Goal: Communication & Community: Answer question/provide support

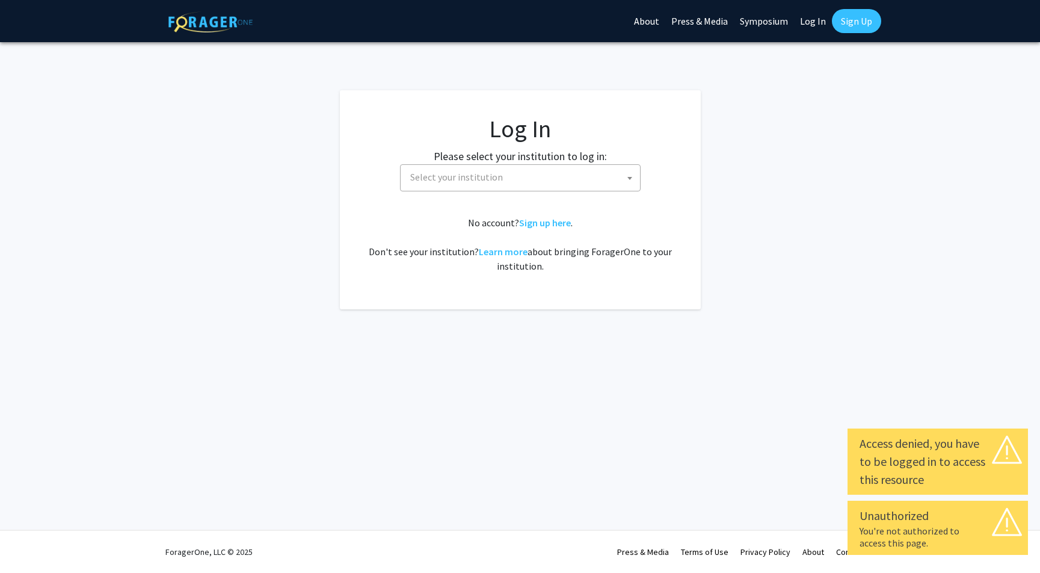
select select
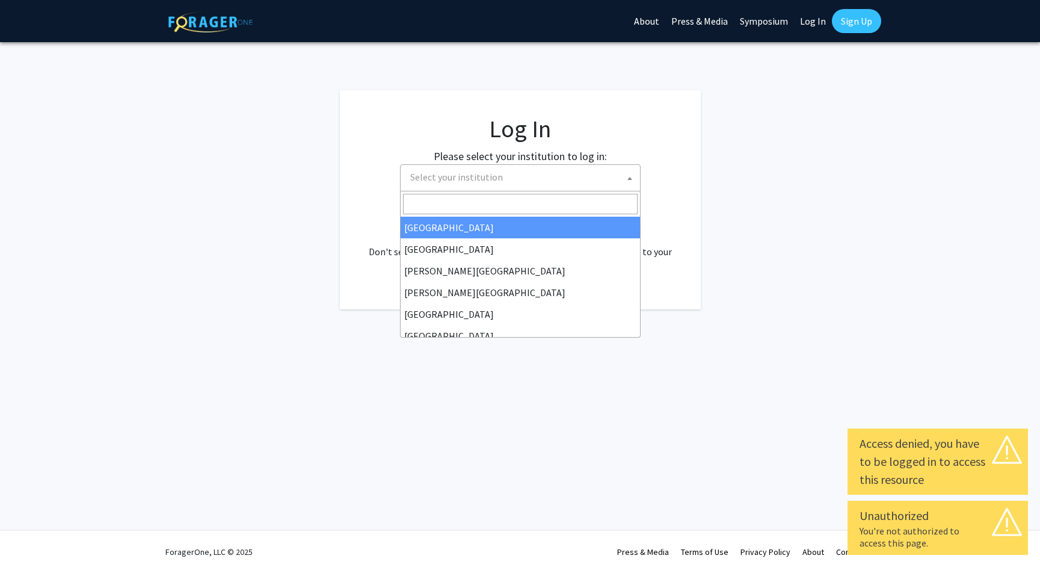
click at [589, 173] on span "Select your institution" at bounding box center [523, 177] width 235 height 25
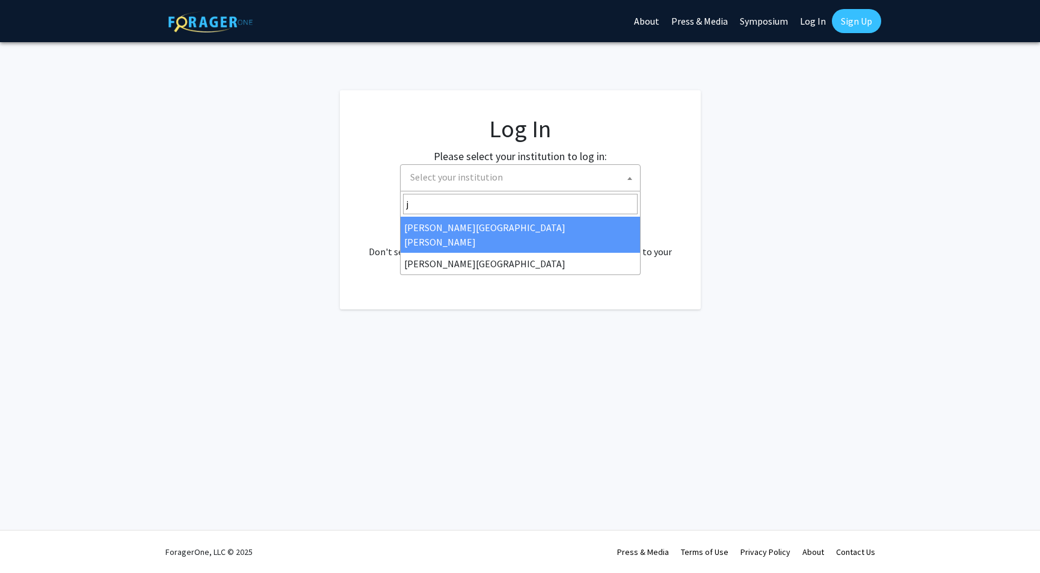
type input "j"
select select "1"
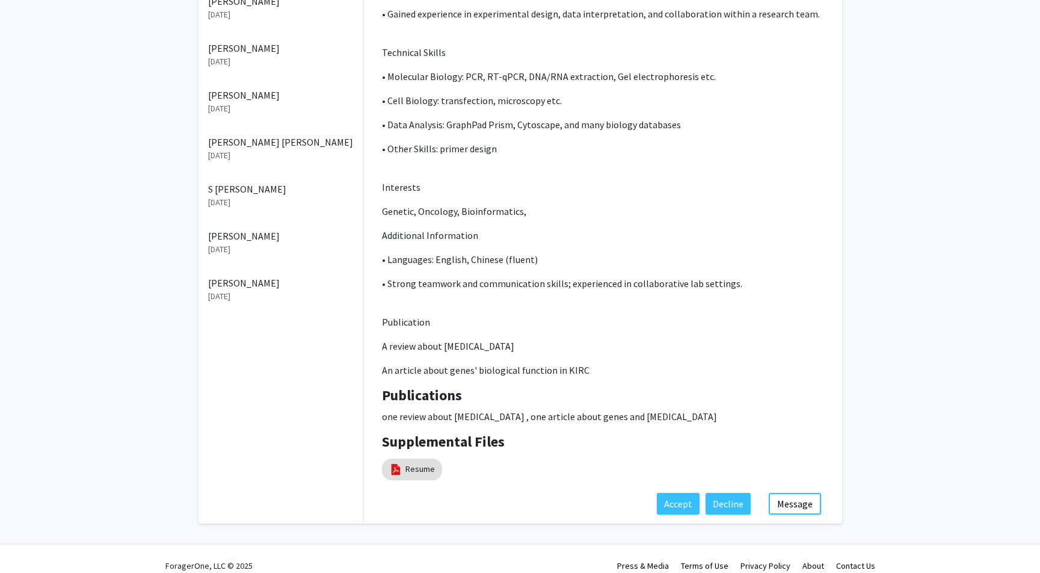
scroll to position [441, 0]
click at [682, 493] on button "Accept" at bounding box center [678, 504] width 43 height 22
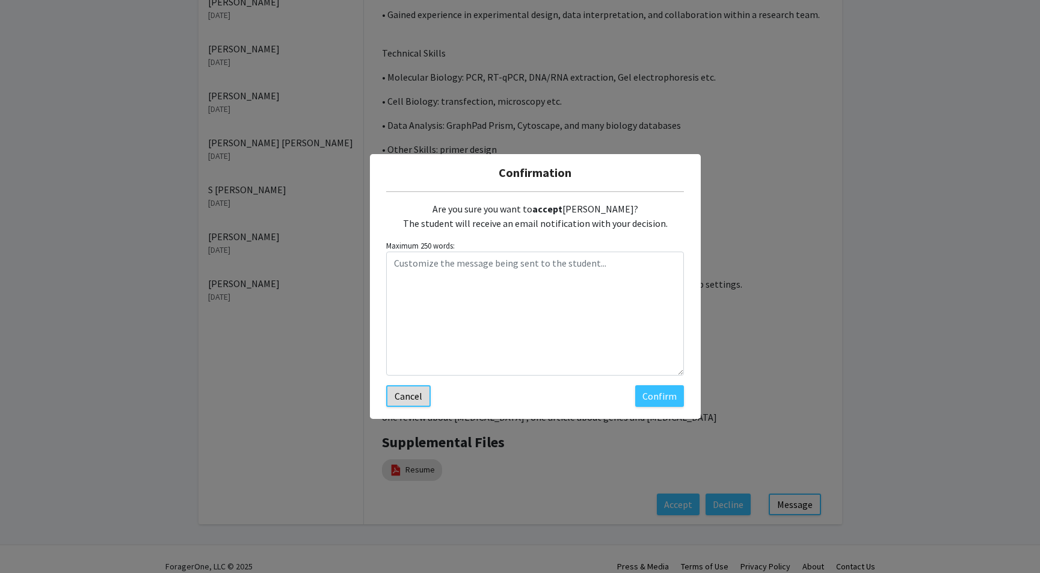
click at [402, 393] on button "Cancel" at bounding box center [408, 396] width 45 height 22
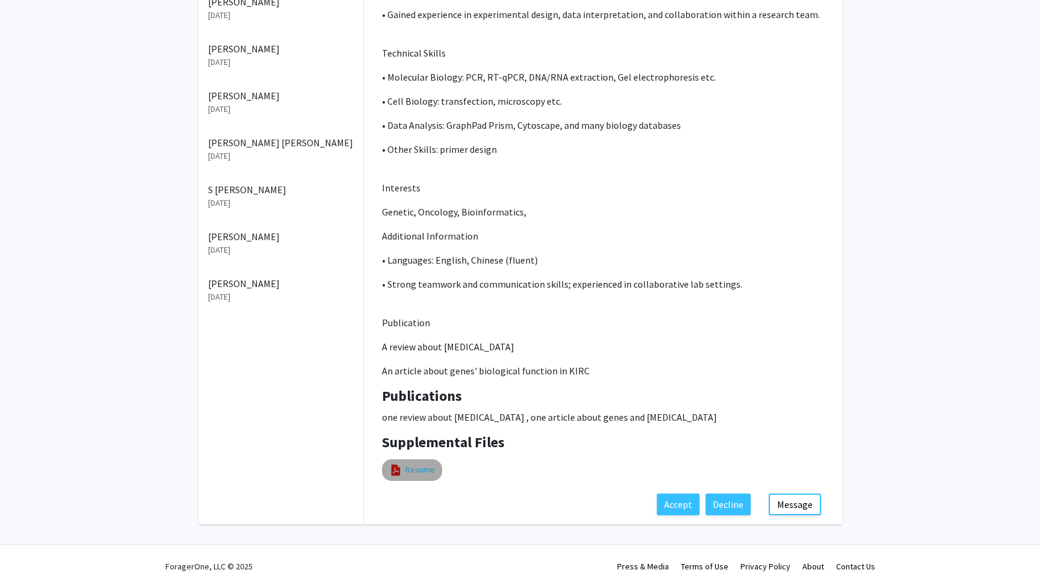
click at [416, 463] on link "Resume" at bounding box center [420, 469] width 29 height 13
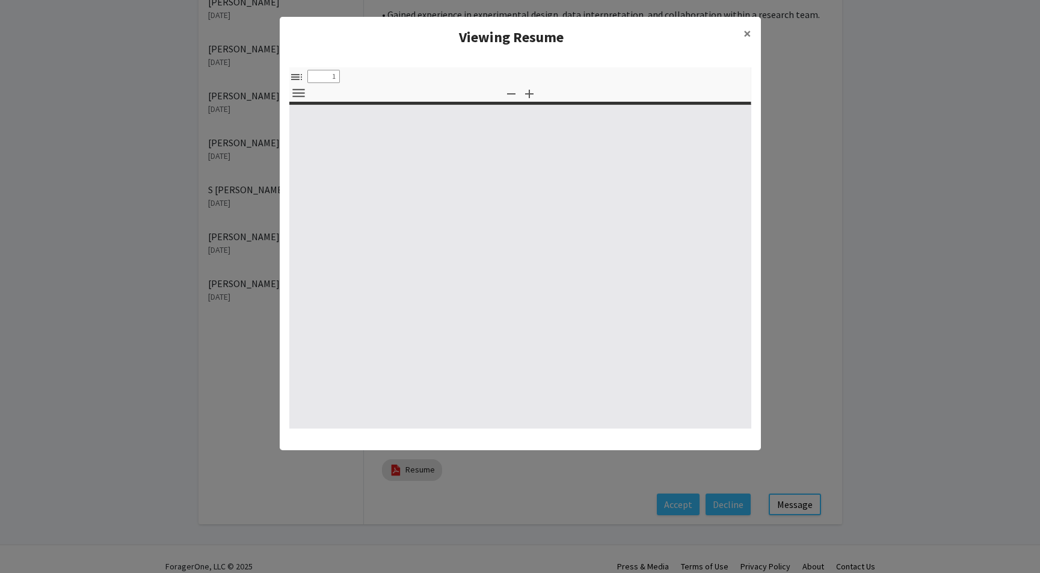
select select "custom"
type input "0"
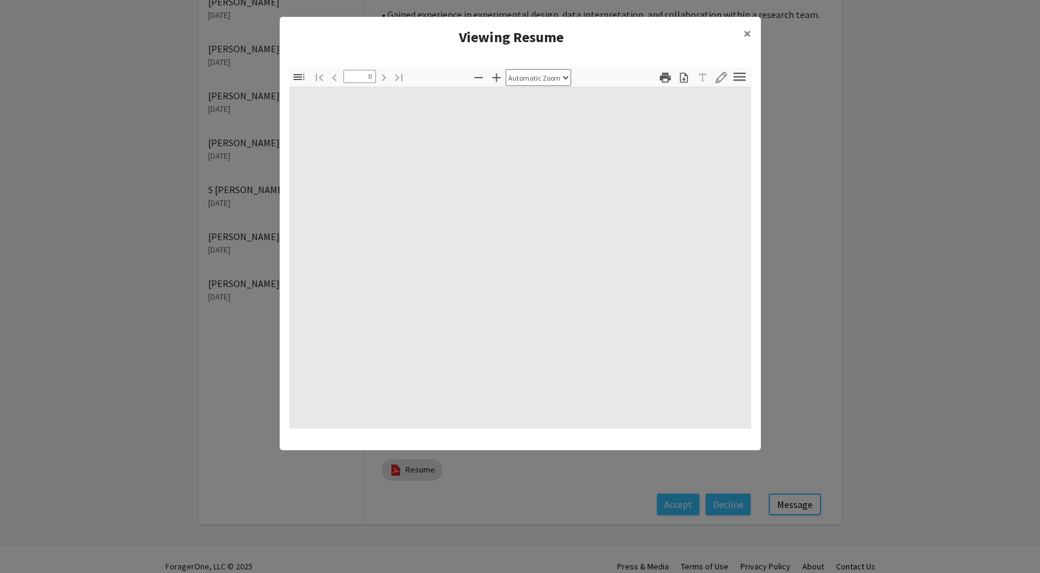
select select "custom"
type input "1"
select select "auto"
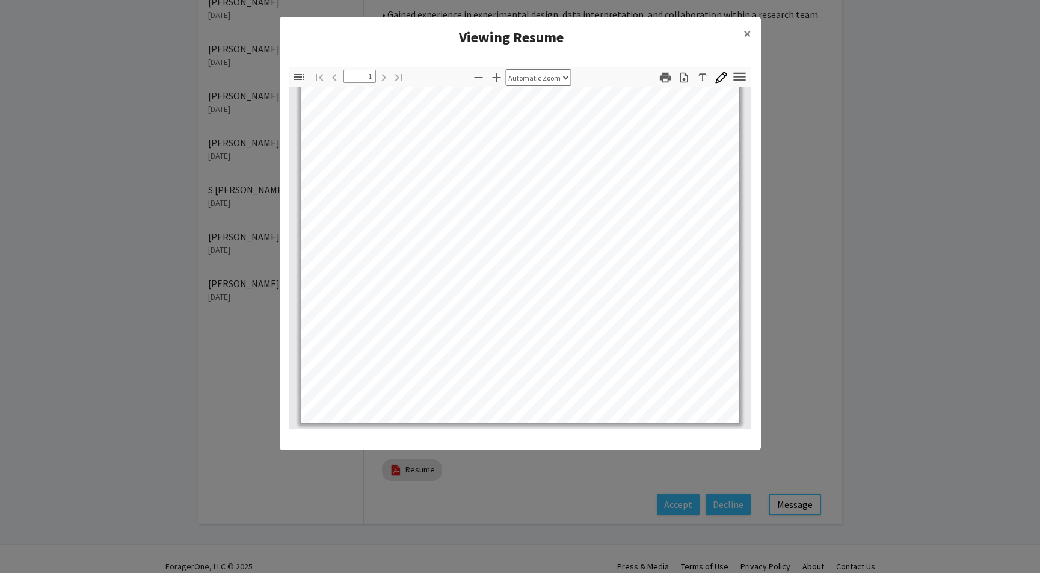
scroll to position [290, 0]
click at [746, 32] on span "×" at bounding box center [748, 33] width 8 height 19
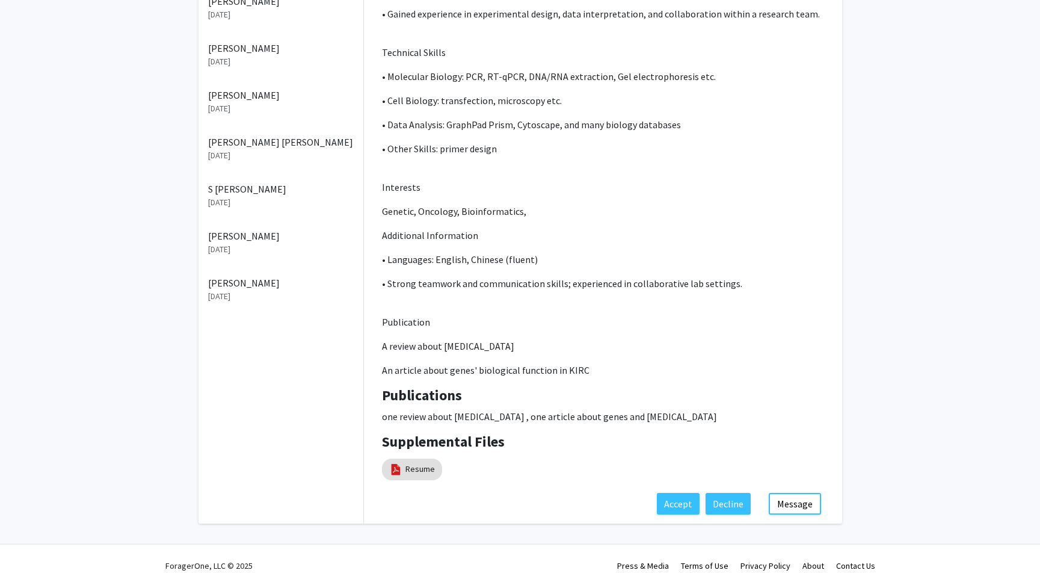
scroll to position [441, 0]
click at [796, 493] on button "Message" at bounding box center [795, 504] width 52 height 22
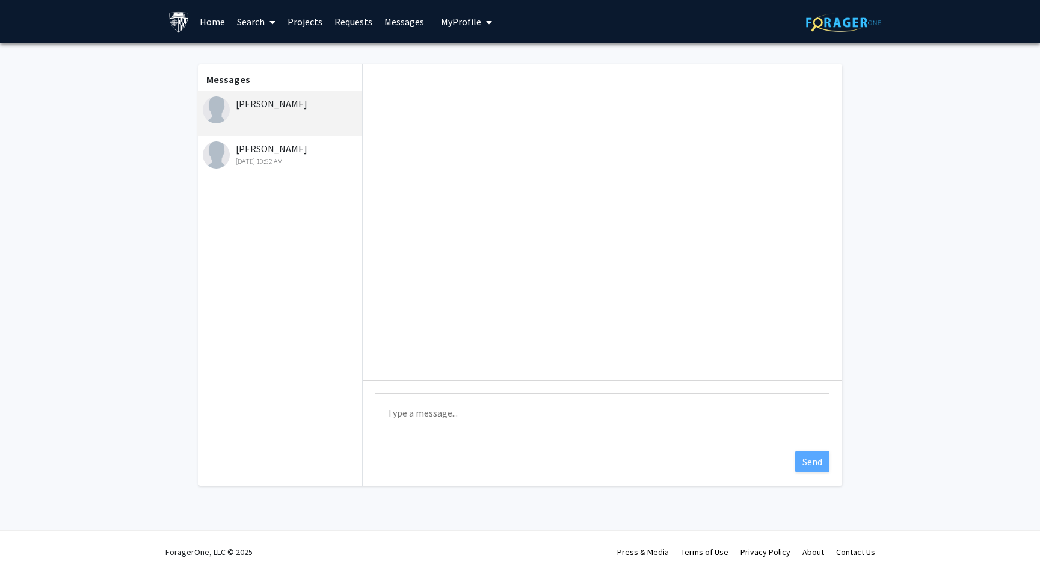
click at [276, 103] on div "Sunning Qian" at bounding box center [281, 103] width 157 height 14
click at [409, 415] on textarea "Type a message" at bounding box center [602, 420] width 455 height 54
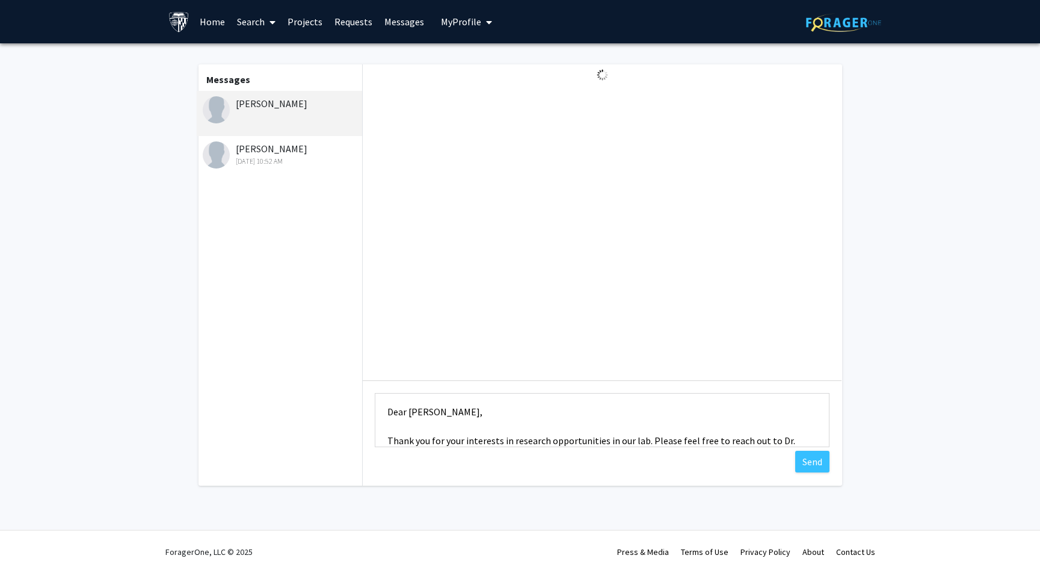
scroll to position [29, 0]
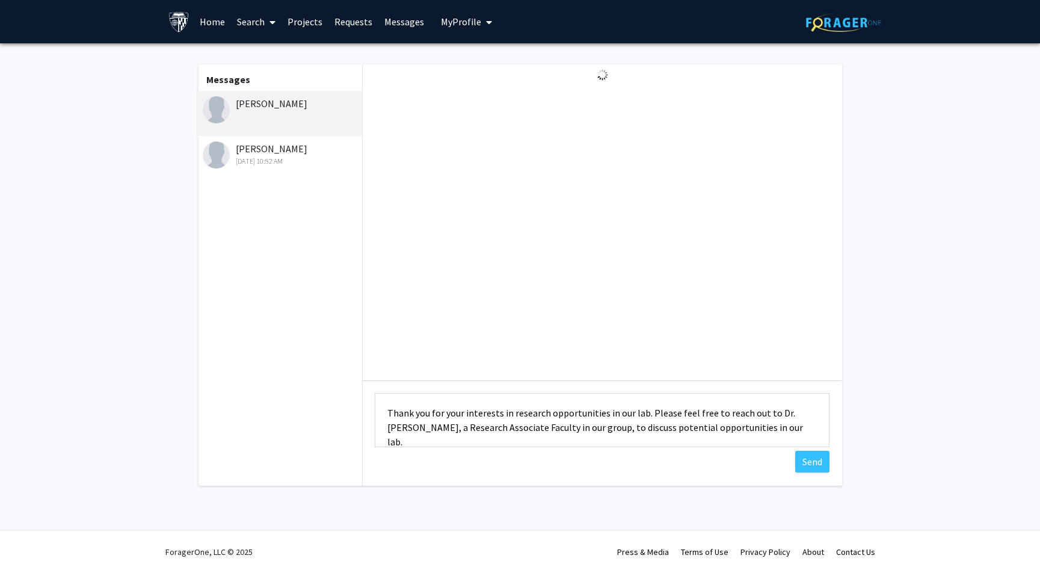
click at [410, 430] on textarea "Dear Sunning, Thank you for your interests in research opportunities in our lab…" at bounding box center [602, 420] width 455 height 54
paste textarea "qxiang1@jhmi.edu"
click at [426, 443] on textarea "Dear Sunning, Thank you for your interests in research opportunities in our lab…" at bounding box center [602, 420] width 455 height 54
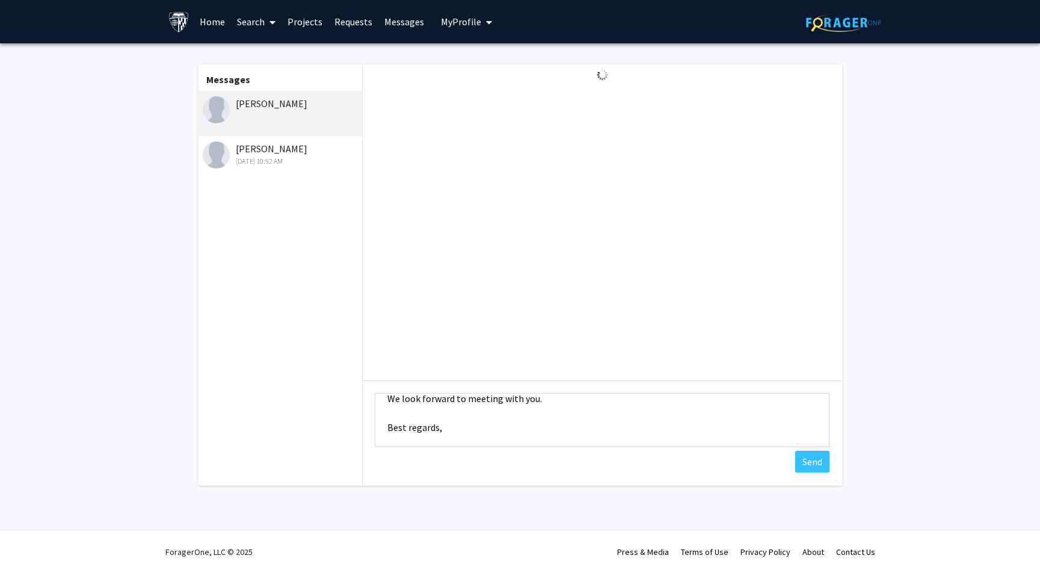
scroll to position [117, 0]
type textarea "Dear Sunning, Thank you for your interests in research opportunities in our lab…"
click at [819, 467] on button "Send" at bounding box center [812, 462] width 34 height 22
click at [282, 106] on div "Sunning Qian Oct 11, 2025 11:20 AM" at bounding box center [281, 108] width 157 height 25
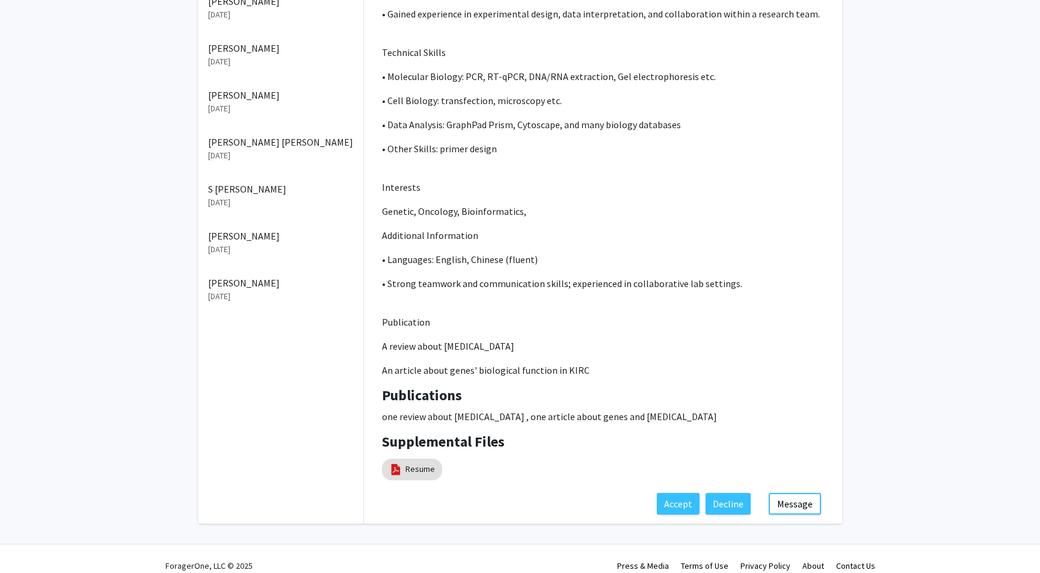
scroll to position [441, 0]
click at [419, 463] on link "Resume" at bounding box center [420, 469] width 29 height 13
select select "custom"
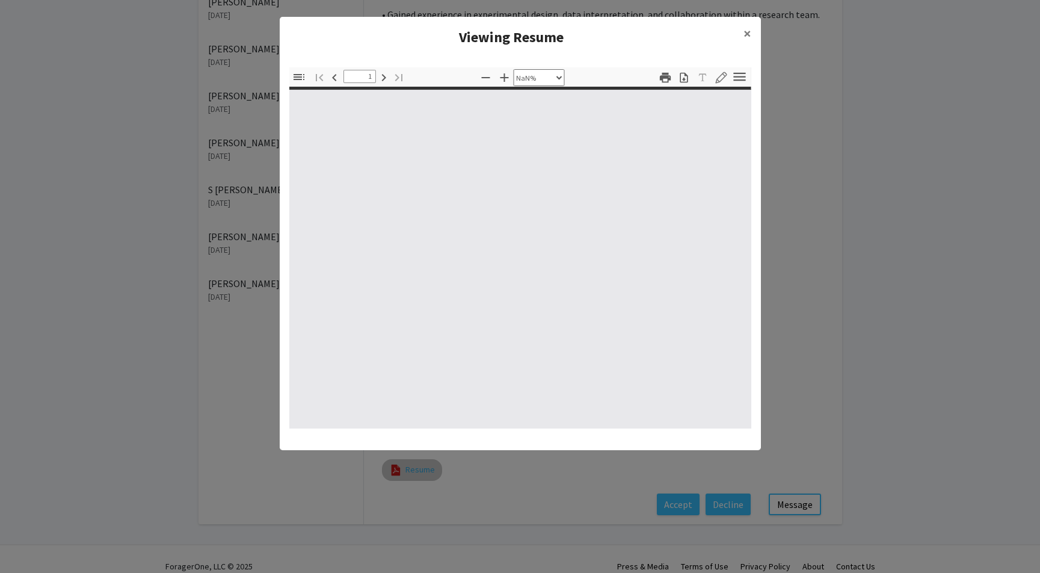
type input "0"
select select "custom"
type input "1"
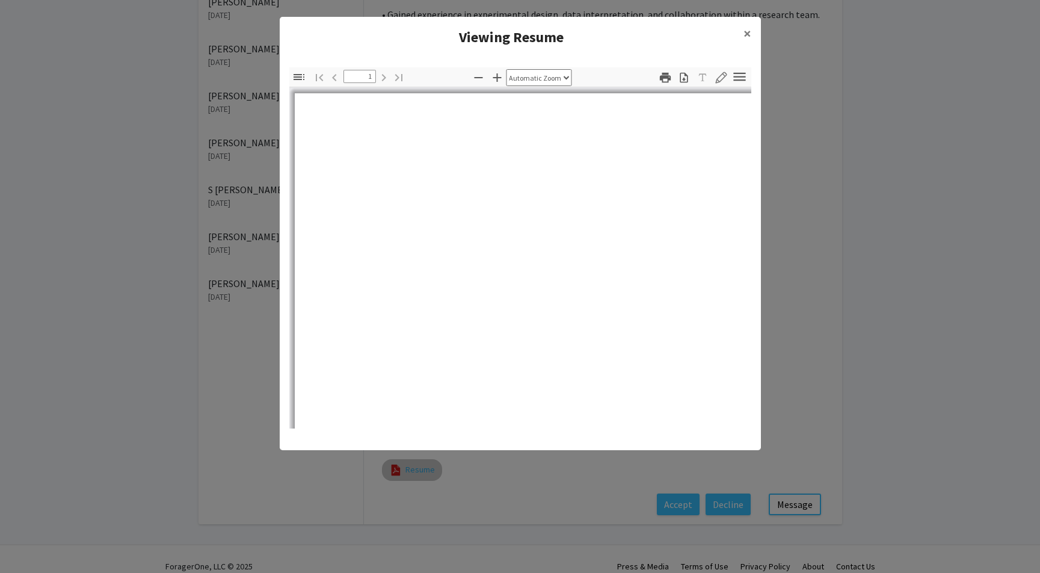
select select "auto"
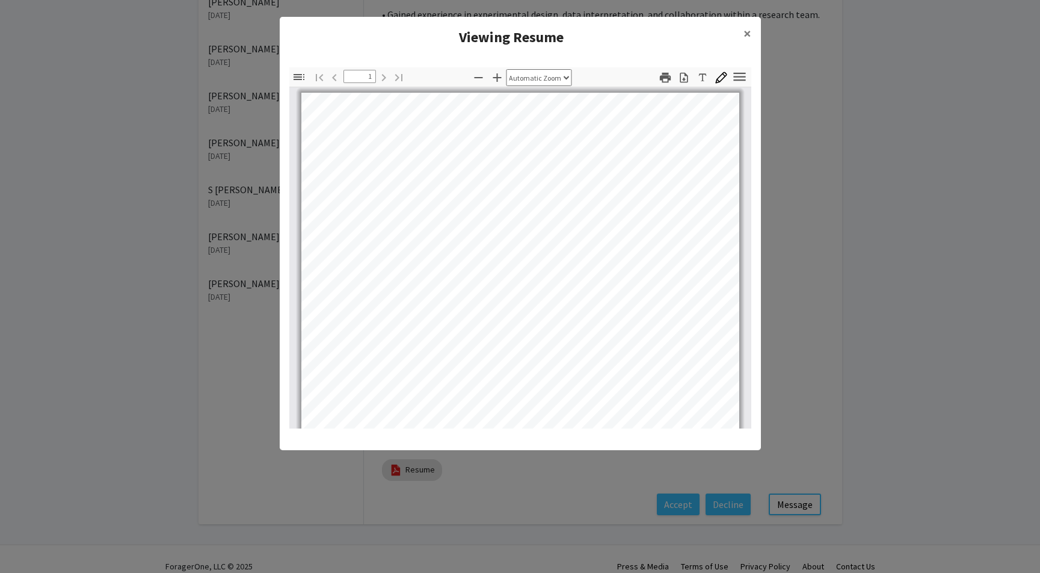
click at [686, 79] on icon "button" at bounding box center [684, 78] width 12 height 12
